Goal: Find specific fact: Find specific fact

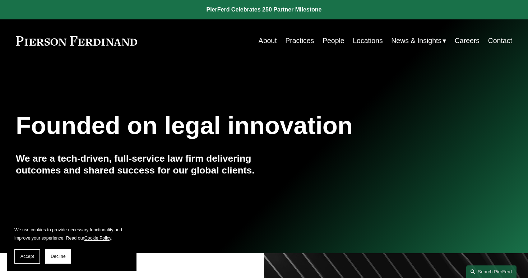
click at [333, 41] on link "People" at bounding box center [333, 41] width 22 height 14
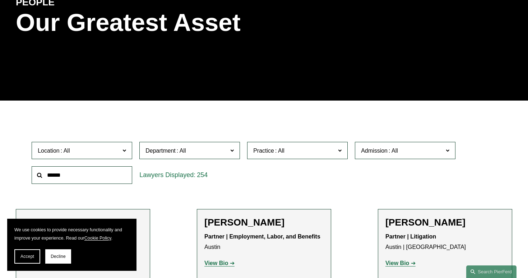
scroll to position [104, 0]
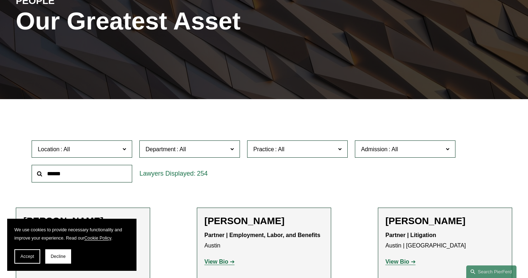
click at [105, 172] on input "text" at bounding box center [82, 174] width 100 height 18
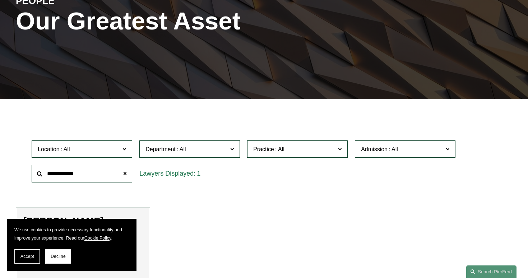
type input "**********"
click at [56, 259] on button "Decline" at bounding box center [58, 256] width 26 height 14
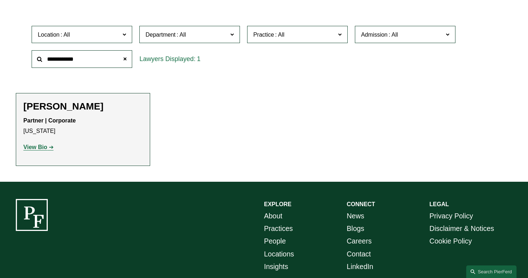
scroll to position [221, 0]
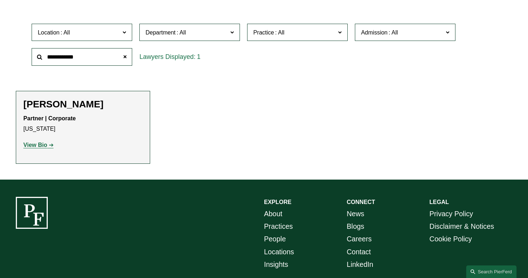
click at [73, 114] on p "Partner | Corporate [US_STATE]" at bounding box center [82, 123] width 119 height 21
click at [43, 147] on strong "View Bio" at bounding box center [35, 145] width 24 height 6
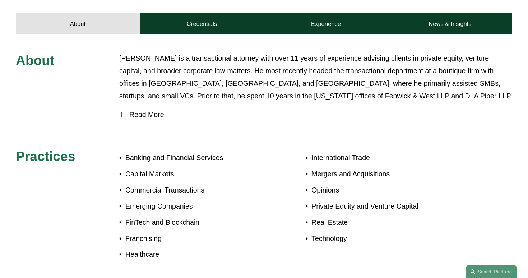
scroll to position [299, 0]
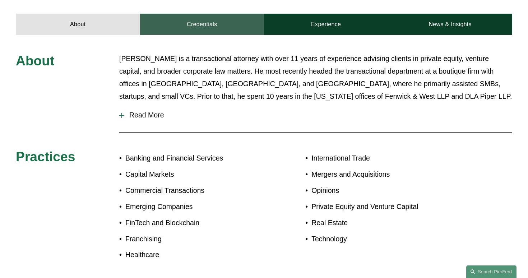
click at [196, 28] on link "Credentials" at bounding box center [202, 24] width 124 height 21
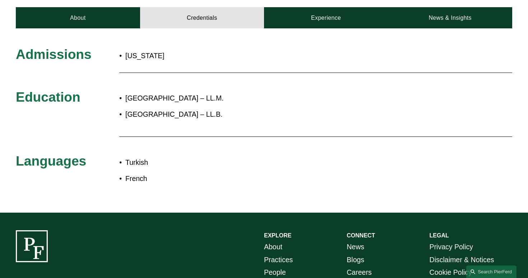
scroll to position [305, 0]
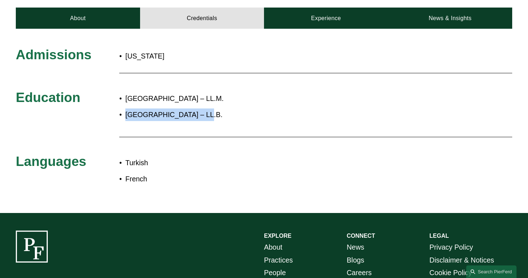
drag, startPoint x: 197, startPoint y: 114, endPoint x: 127, endPoint y: 118, distance: 69.4
click at [127, 118] on p "University of Lausanne – LL.B." at bounding box center [287, 114] width 324 height 13
copy p "University of Lausanne"
click at [228, 156] on div "Turkish French" at bounding box center [284, 171] width 331 height 36
